Goal: Information Seeking & Learning: Find specific fact

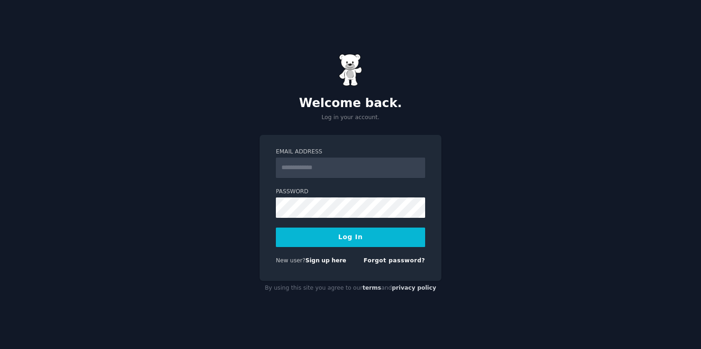
click at [367, 172] on input "Email Address" at bounding box center [350, 168] width 149 height 20
type input "**********"
click at [335, 224] on form "**********" at bounding box center [350, 208] width 149 height 121
click at [344, 229] on button "Log In" at bounding box center [350, 237] width 149 height 19
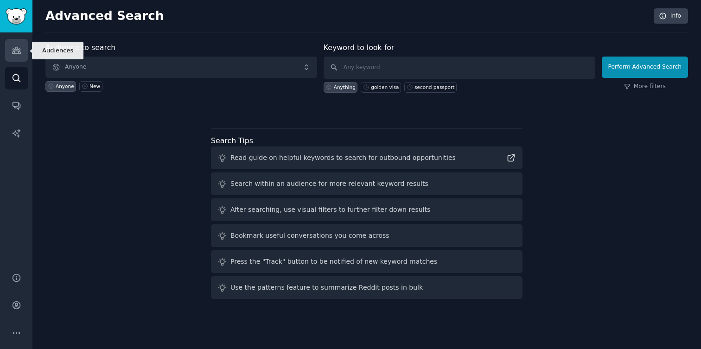
click at [16, 52] on icon "Sidebar" at bounding box center [17, 50] width 10 height 10
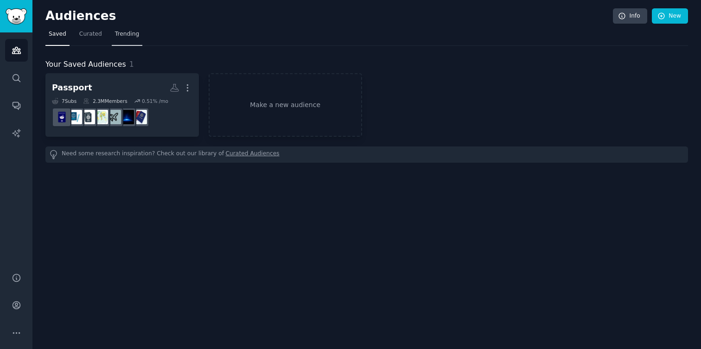
click at [116, 35] on span "Trending" at bounding box center [127, 34] width 24 height 8
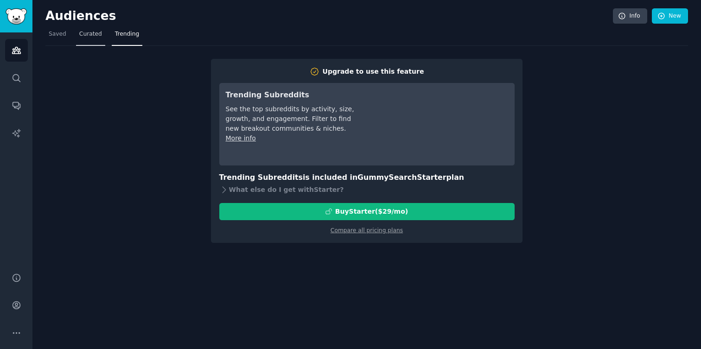
click at [95, 38] on span "Curated" at bounding box center [90, 34] width 23 height 8
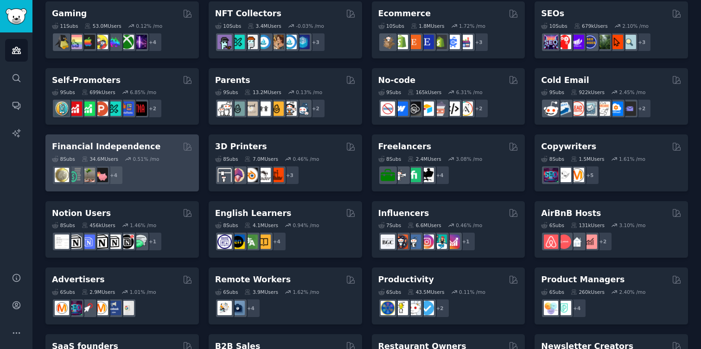
scroll to position [326, 0]
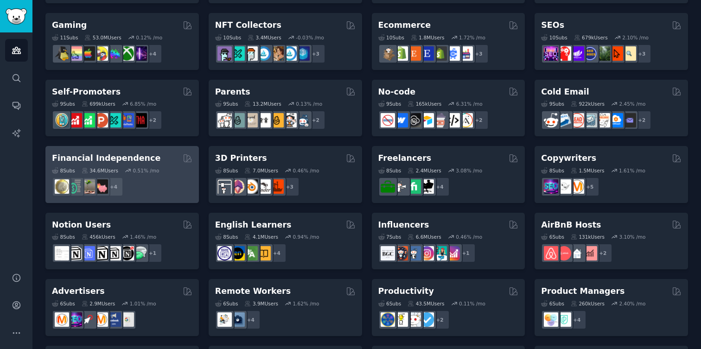
click at [154, 159] on div "Financial Independence" at bounding box center [122, 158] width 140 height 12
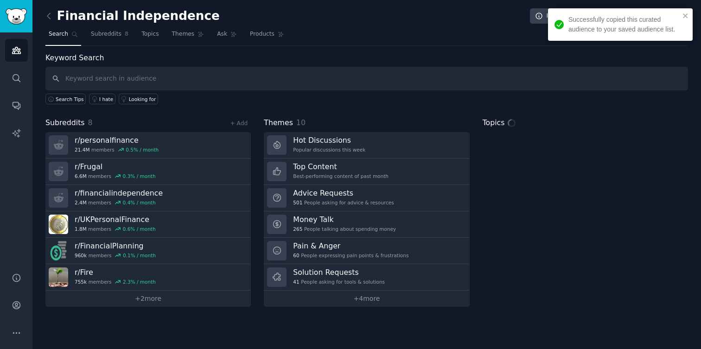
click at [680, 11] on div "Successfully copied this curated audience to your saved audience list." at bounding box center [620, 24] width 145 height 32
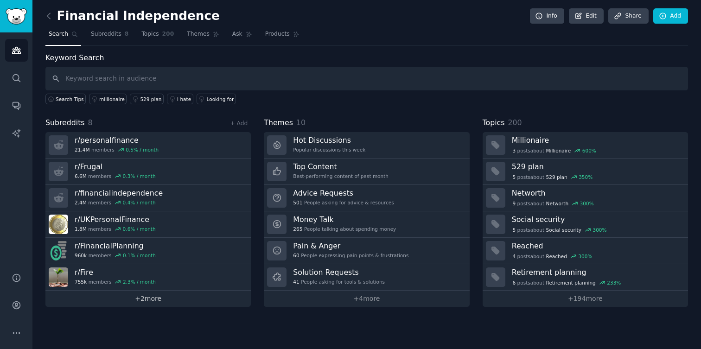
click at [145, 296] on link "+ 2 more" at bounding box center [147, 299] width 205 height 16
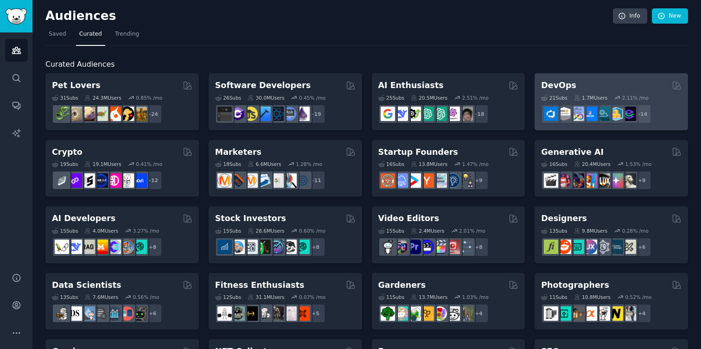
click at [599, 82] on div "DevOps" at bounding box center [611, 86] width 140 height 12
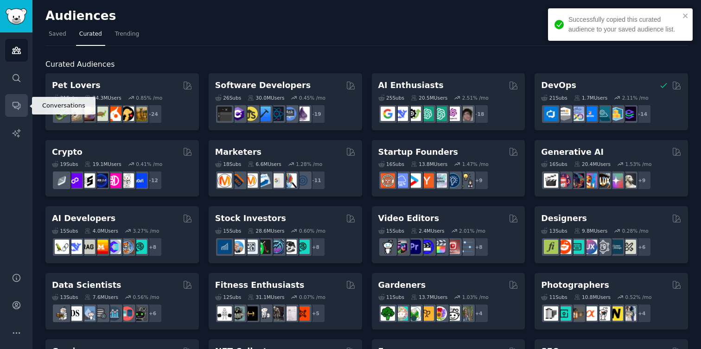
click at [27, 108] on link "Conversations" at bounding box center [16, 105] width 23 height 23
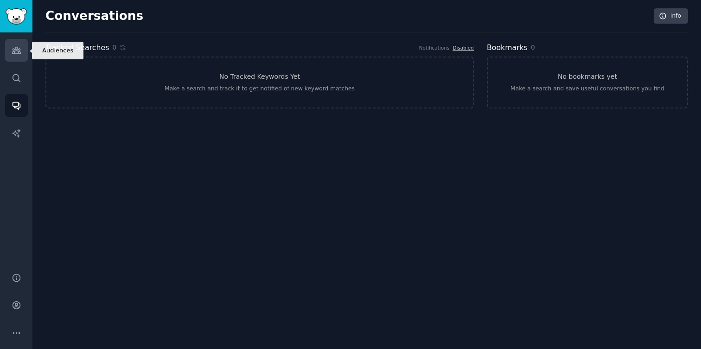
click at [18, 53] on icon "Sidebar" at bounding box center [16, 50] width 8 height 6
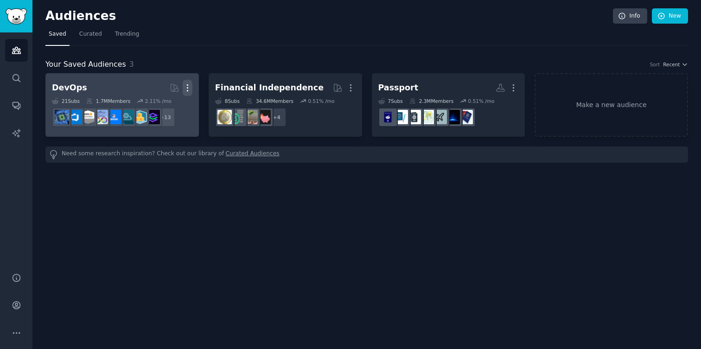
click at [185, 86] on icon "button" at bounding box center [188, 88] width 10 height 10
click at [168, 108] on p "Delete" at bounding box center [162, 107] width 21 height 10
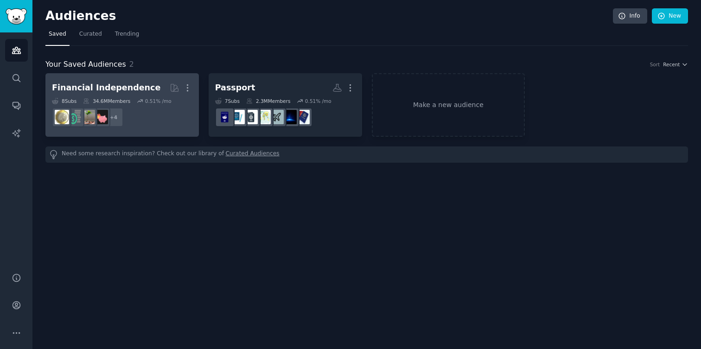
click at [192, 89] on link "Financial Independence More 8 Sub s 34.6M Members 0.51 % /mo + 4" at bounding box center [121, 105] width 153 height 64
click at [189, 88] on icon "button" at bounding box center [188, 88] width 10 height 10
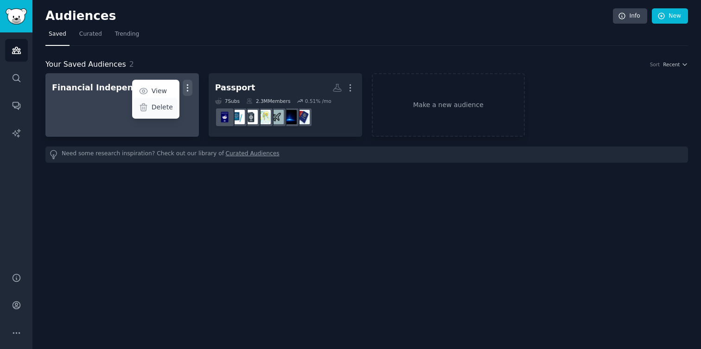
click at [168, 109] on p "Delete" at bounding box center [162, 107] width 21 height 10
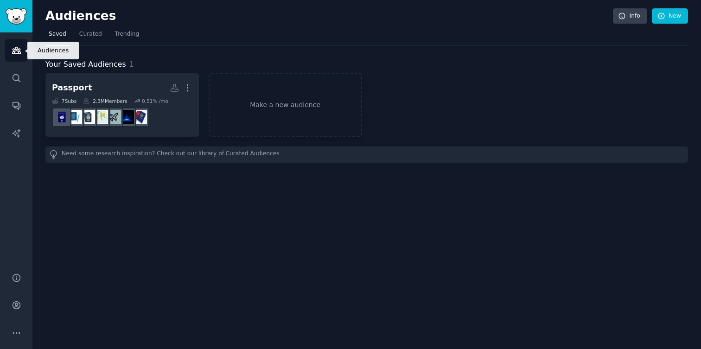
click at [22, 50] on link "Audiences" at bounding box center [16, 50] width 23 height 23
click at [95, 33] on span "Curated" at bounding box center [90, 34] width 23 height 8
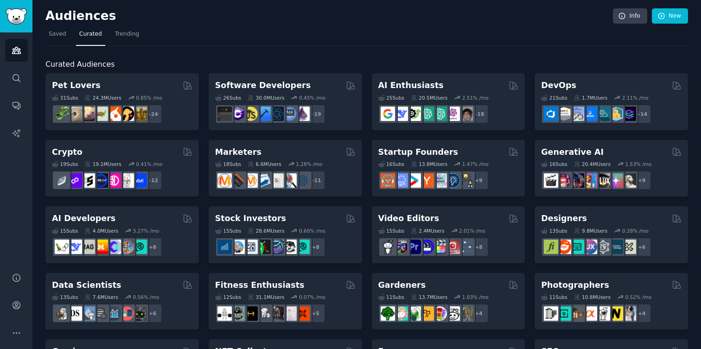
click at [668, 13] on link "New" at bounding box center [670, 16] width 36 height 16
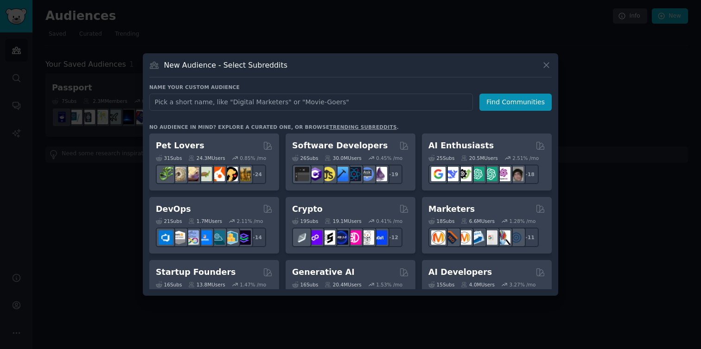
click at [363, 127] on link "trending subreddits" at bounding box center [362, 127] width 67 height 6
click at [546, 63] on icon at bounding box center [546, 65] width 10 height 10
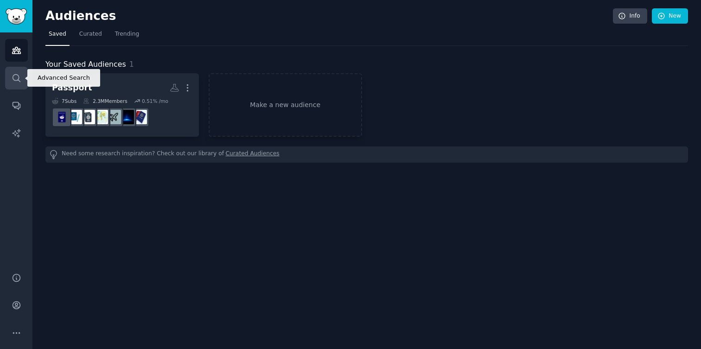
click at [25, 72] on link "Search" at bounding box center [16, 78] width 23 height 23
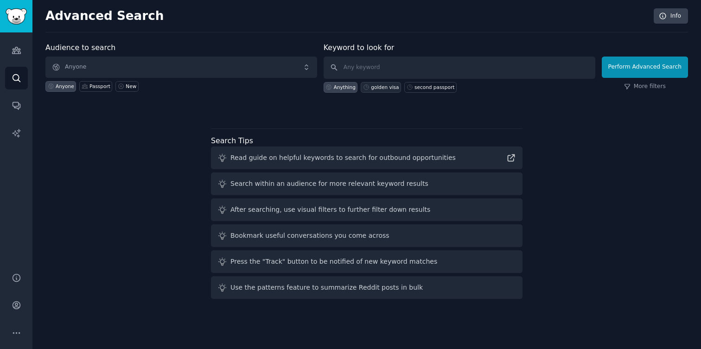
click at [388, 86] on div "golden visa" at bounding box center [385, 87] width 28 height 6
type input "golden visa"
click at [345, 85] on div "Anything" at bounding box center [345, 87] width 22 height 6
click at [366, 72] on input "text" at bounding box center [460, 68] width 272 height 22
type input "life"
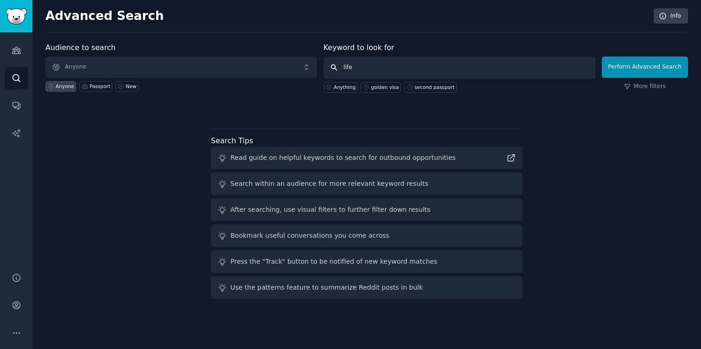
click button "Perform Advanced Search" at bounding box center [645, 67] width 86 height 21
